Goal: Task Accomplishment & Management: Manage account settings

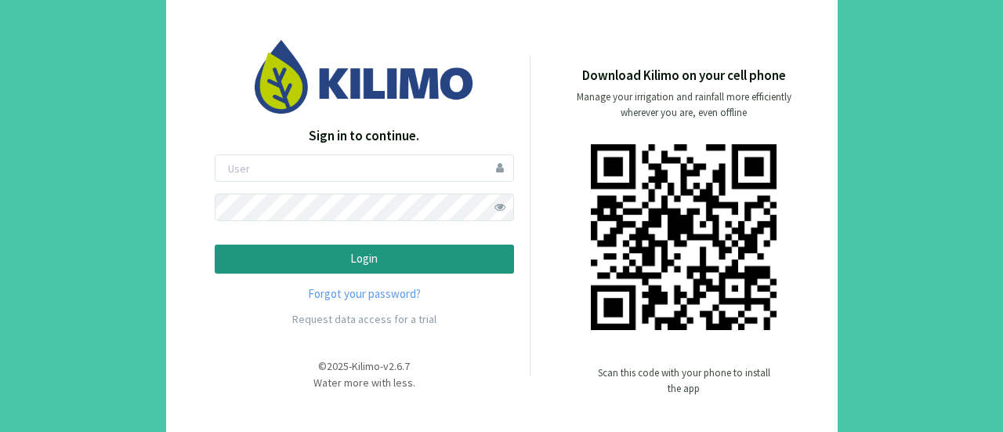
scroll to position [17, 0]
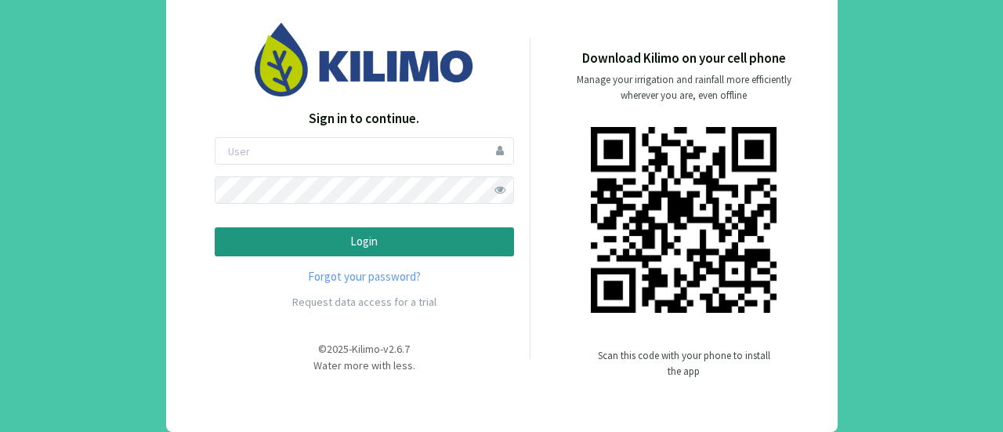
click at [366, 241] on p "Login" at bounding box center [364, 242] width 273 height 18
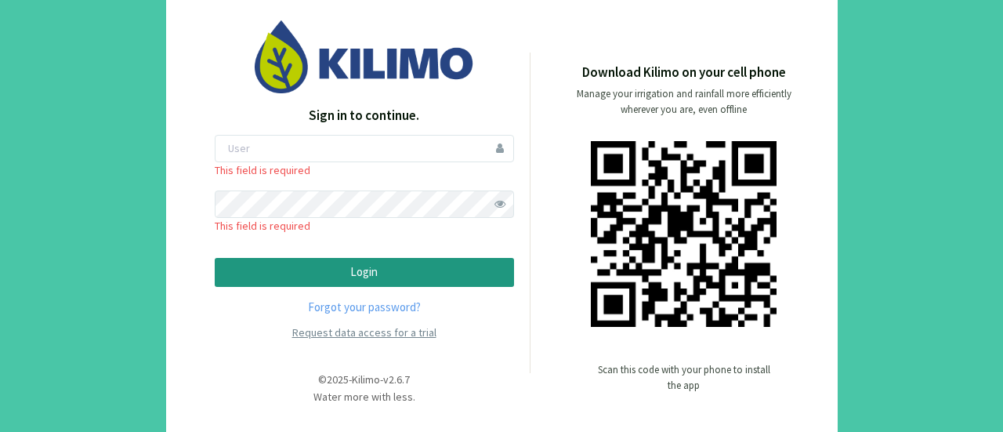
scroll to position [0, 0]
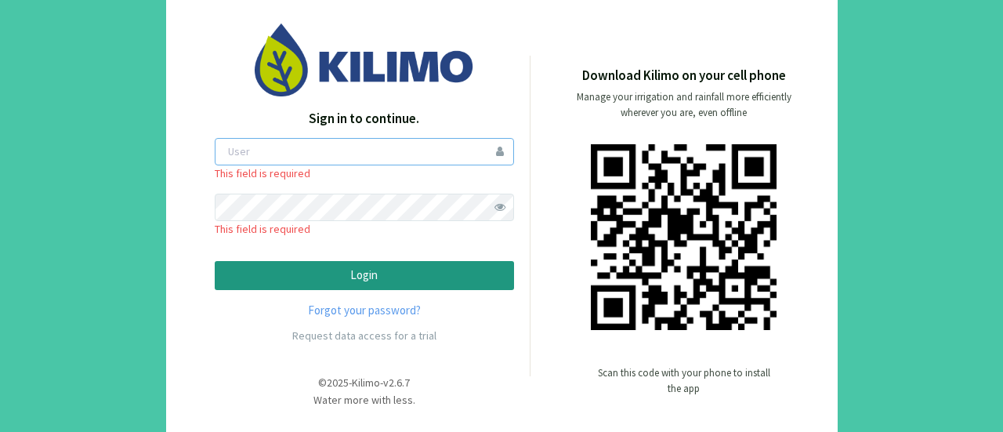
click at [402, 150] on input "email" at bounding box center [364, 151] width 299 height 27
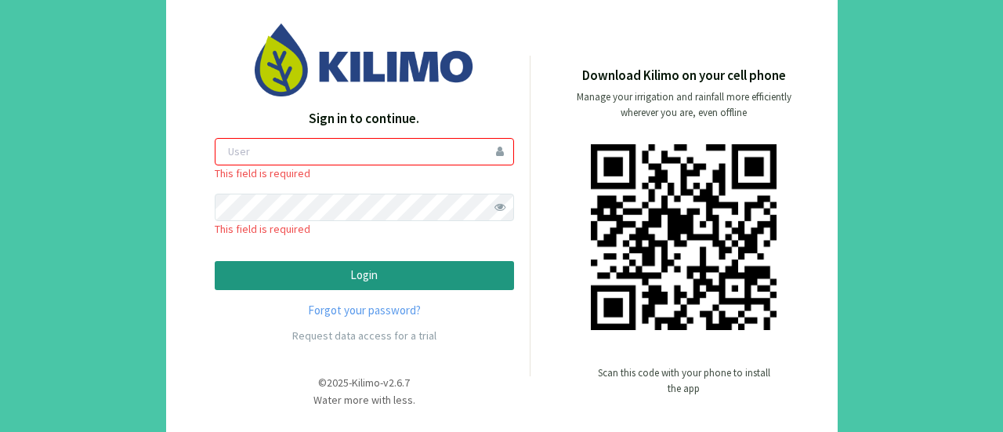
click at [545, 236] on div "Download Kilimo on your cell phone Manage your irrigation and rainfall more eff…" at bounding box center [668, 235] width 274 height 339
click at [402, 140] on input "email" at bounding box center [364, 151] width 299 height 27
click at [548, 203] on div "Download Kilimo on your cell phone Manage your irrigation and rainfall more eff…" at bounding box center [668, 235] width 274 height 339
click at [381, 64] on img at bounding box center [364, 60] width 219 height 73
